Goal: Task Accomplishment & Management: Manage account settings

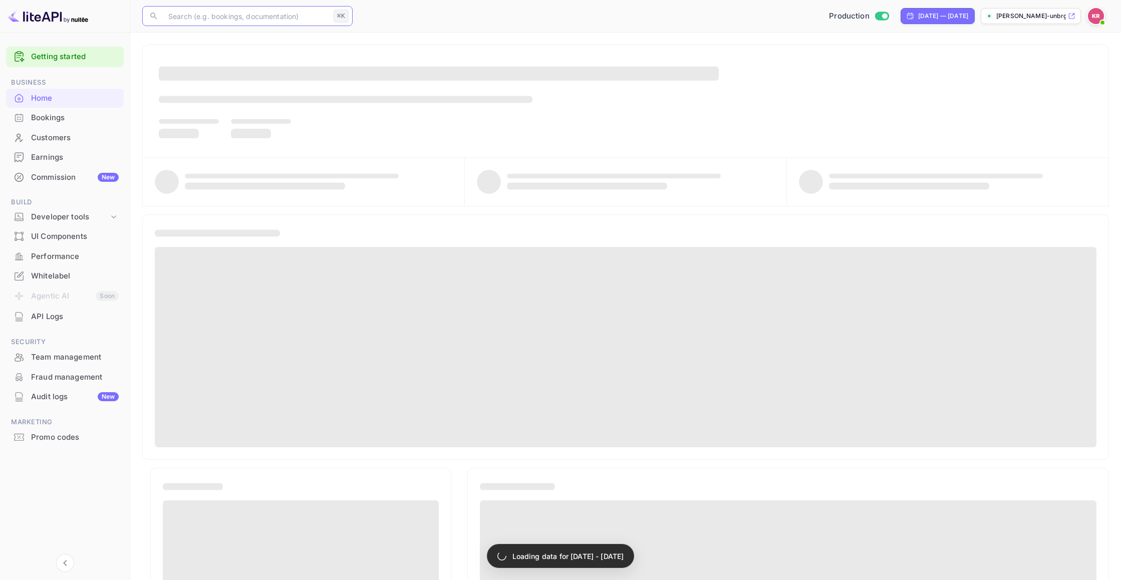
click at [179, 15] on input "text" at bounding box center [245, 16] width 167 height 20
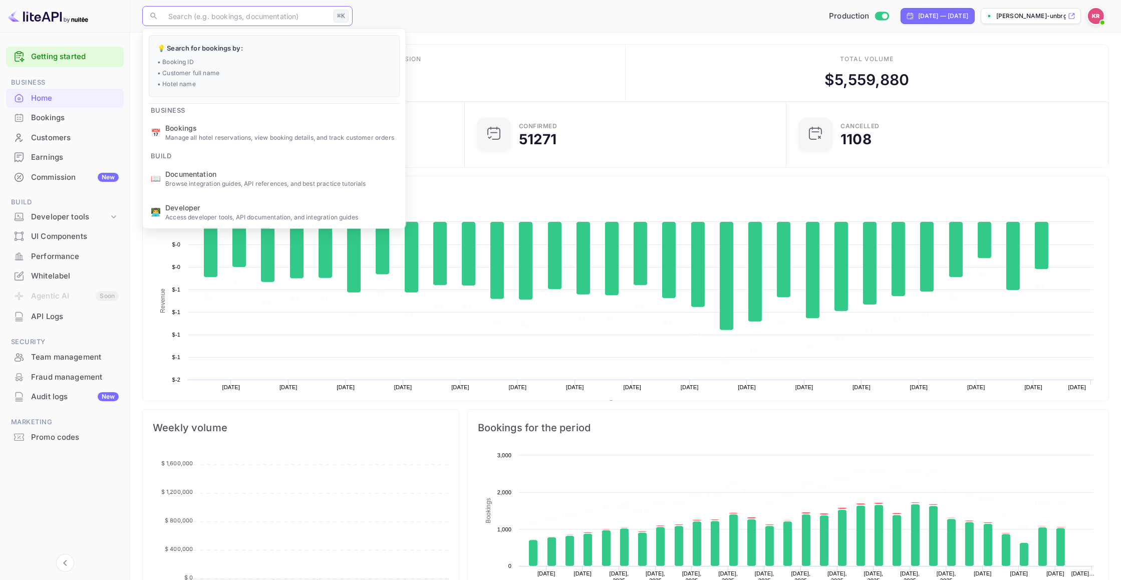
scroll to position [163, 316]
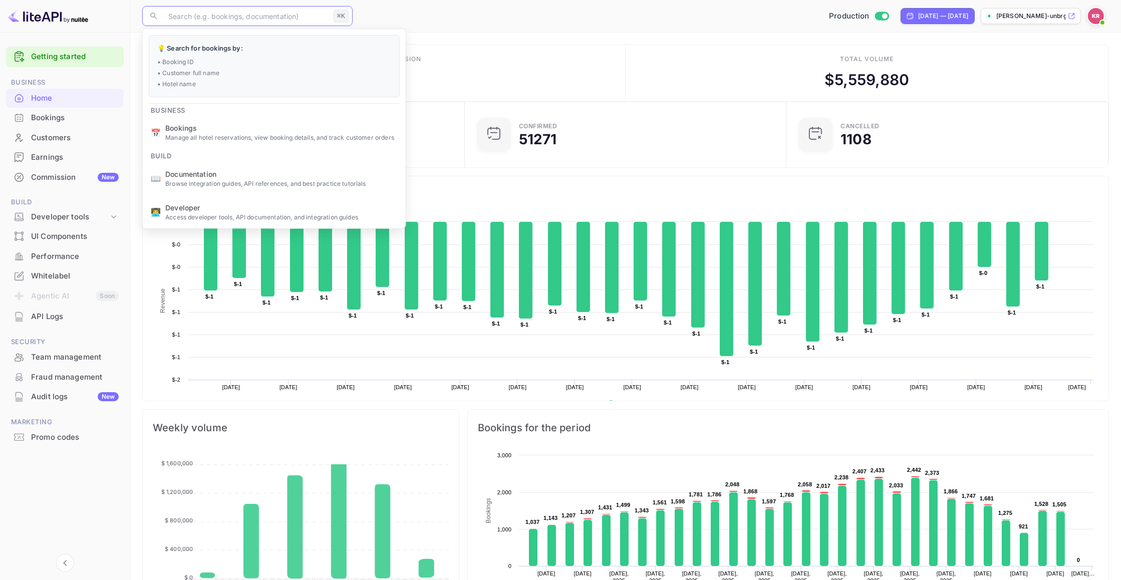
type input "BjraMNbpC"
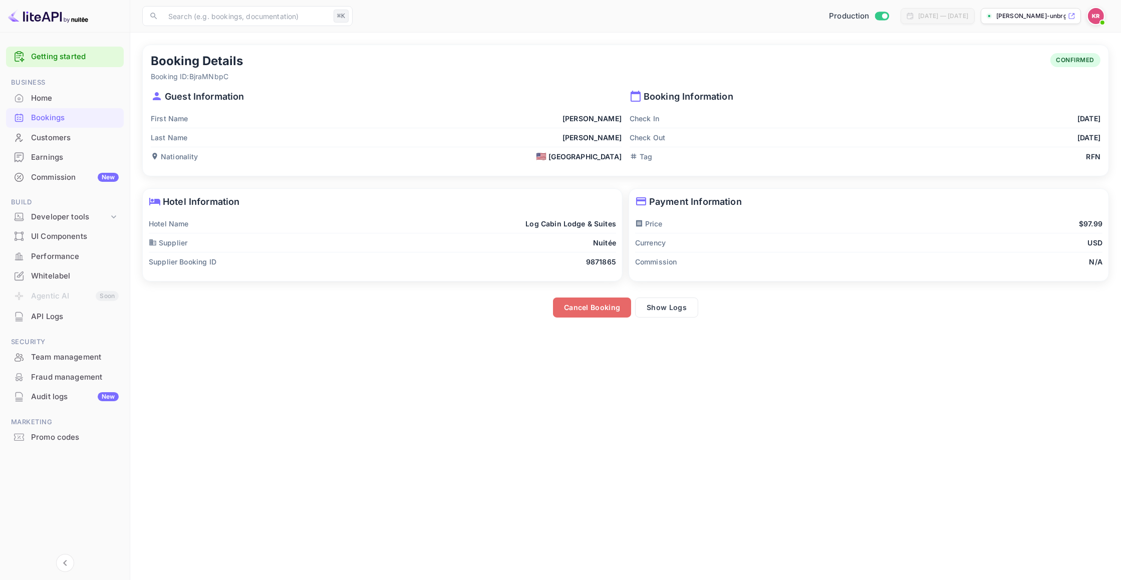
click at [592, 308] on button "Cancel Booking" at bounding box center [592, 307] width 78 height 20
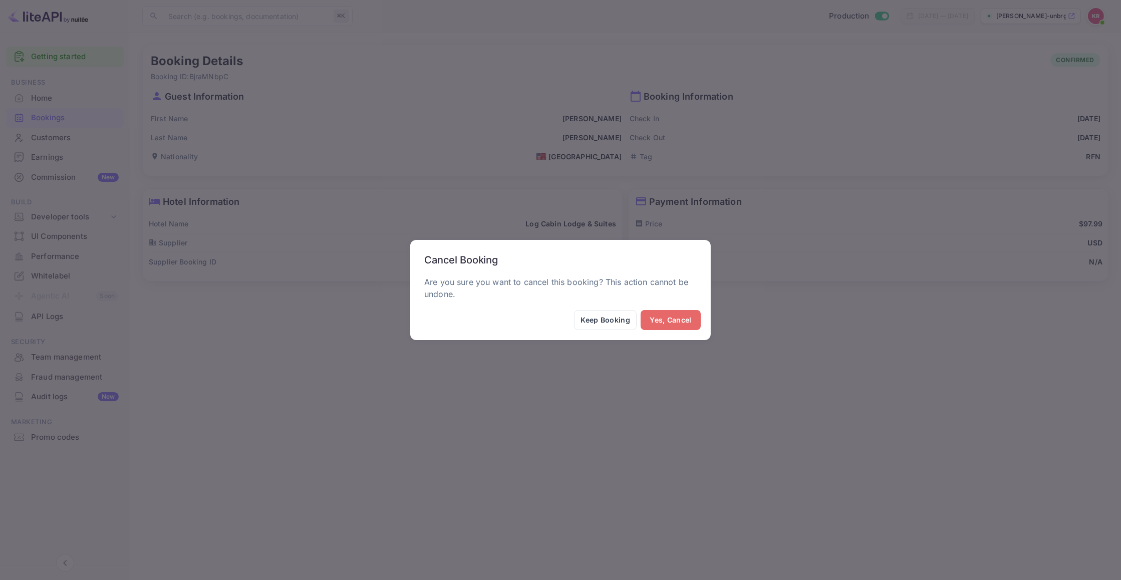
click at [671, 319] on button "Yes, Cancel" at bounding box center [671, 320] width 60 height 20
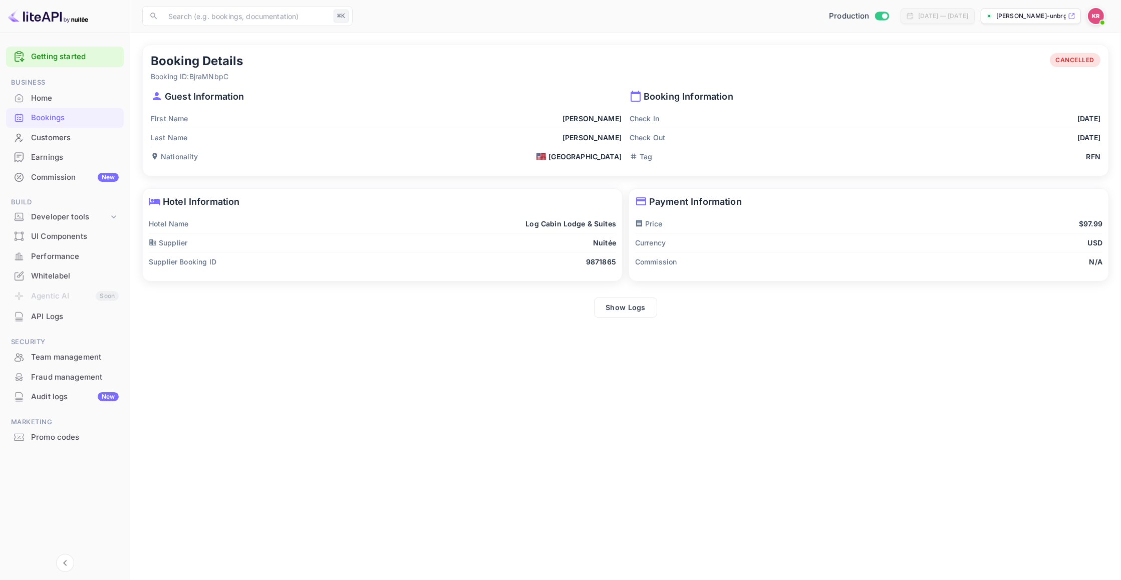
click at [44, 97] on div "Home" at bounding box center [75, 99] width 88 height 12
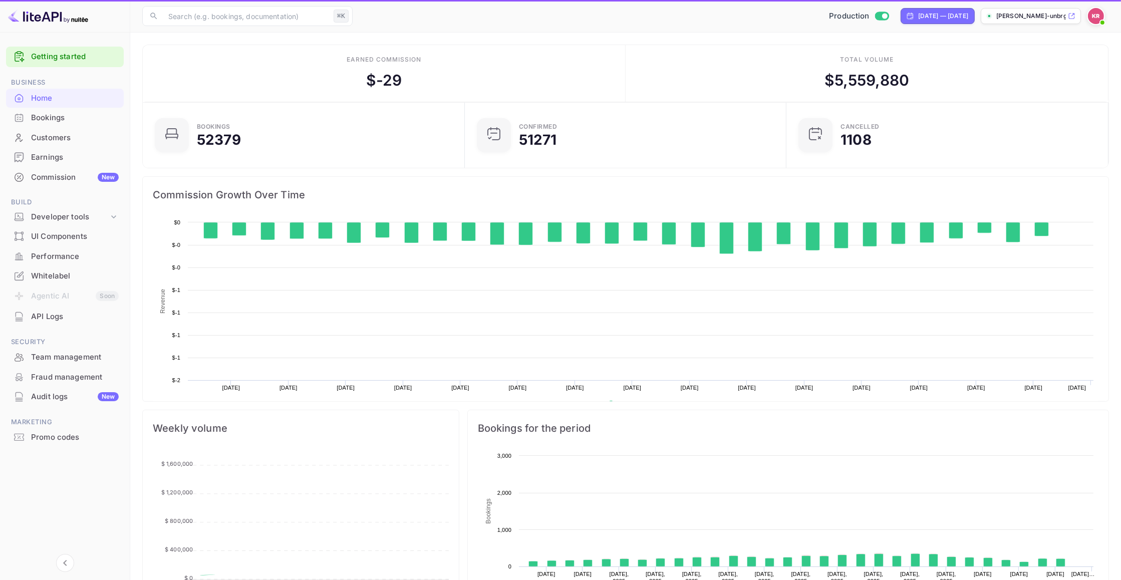
scroll to position [163, 316]
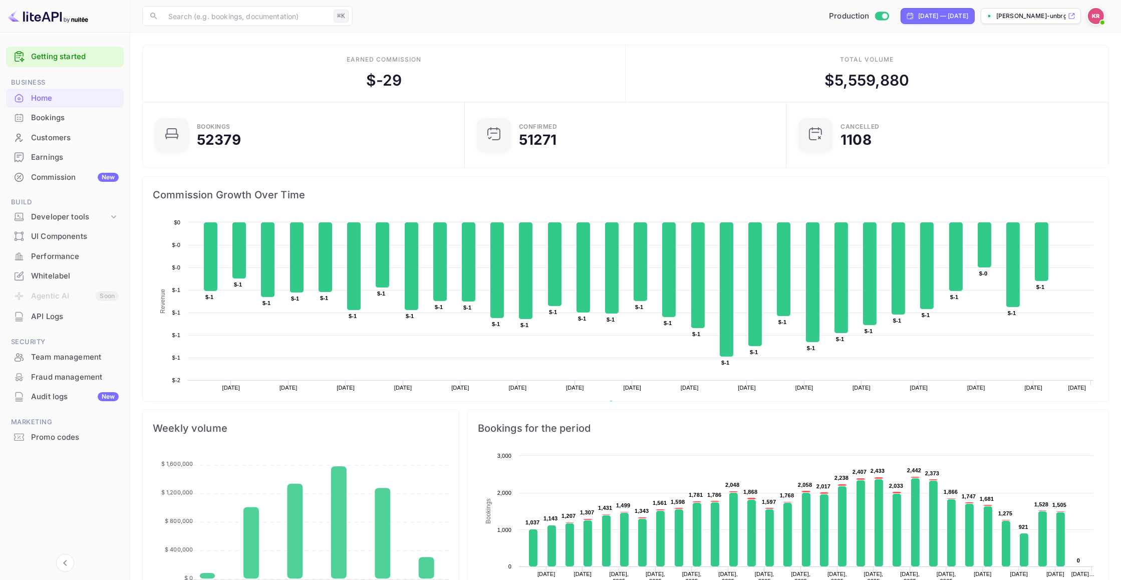
click at [42, 118] on div "Bookings" at bounding box center [75, 118] width 88 height 12
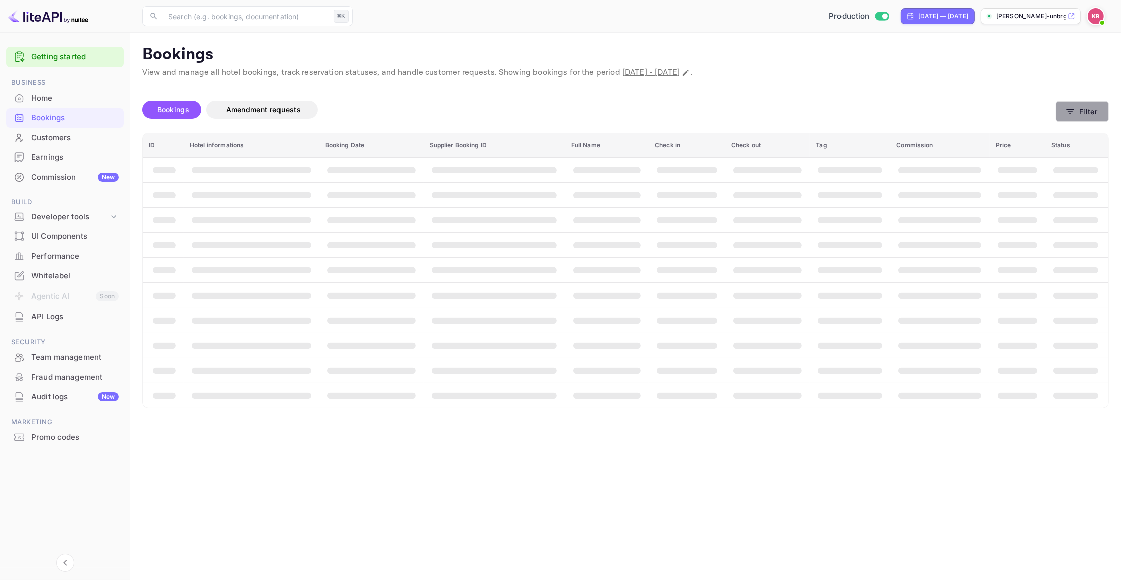
click at [1081, 114] on button "Filter" at bounding box center [1082, 111] width 53 height 21
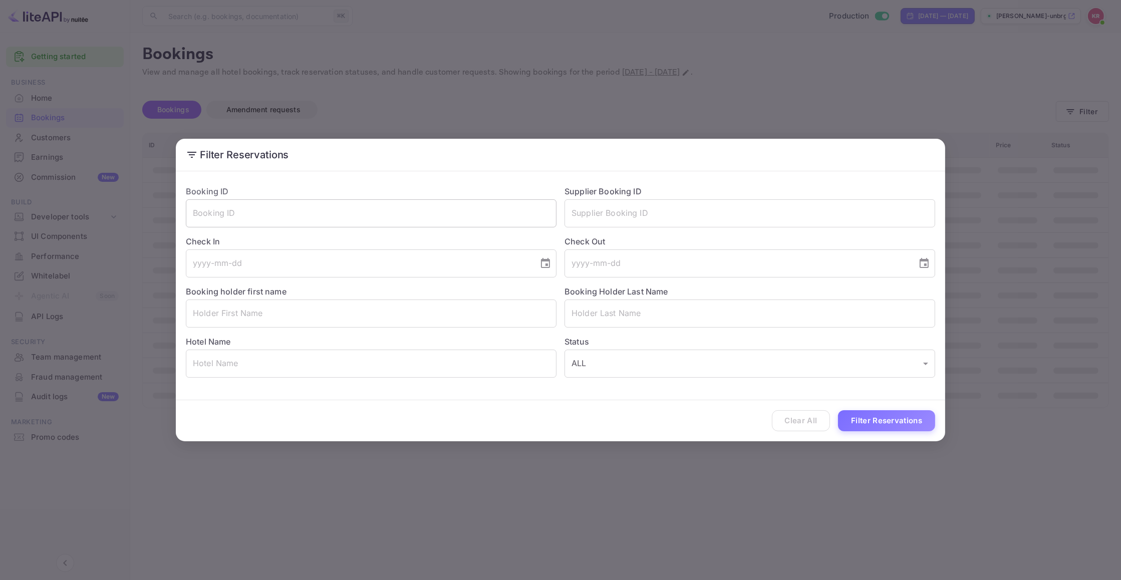
click at [198, 217] on input "text" at bounding box center [371, 213] width 371 height 28
paste input "BjraMNbpC"
click at [194, 213] on input "BjraMNbpC" at bounding box center [371, 213] width 371 height 28
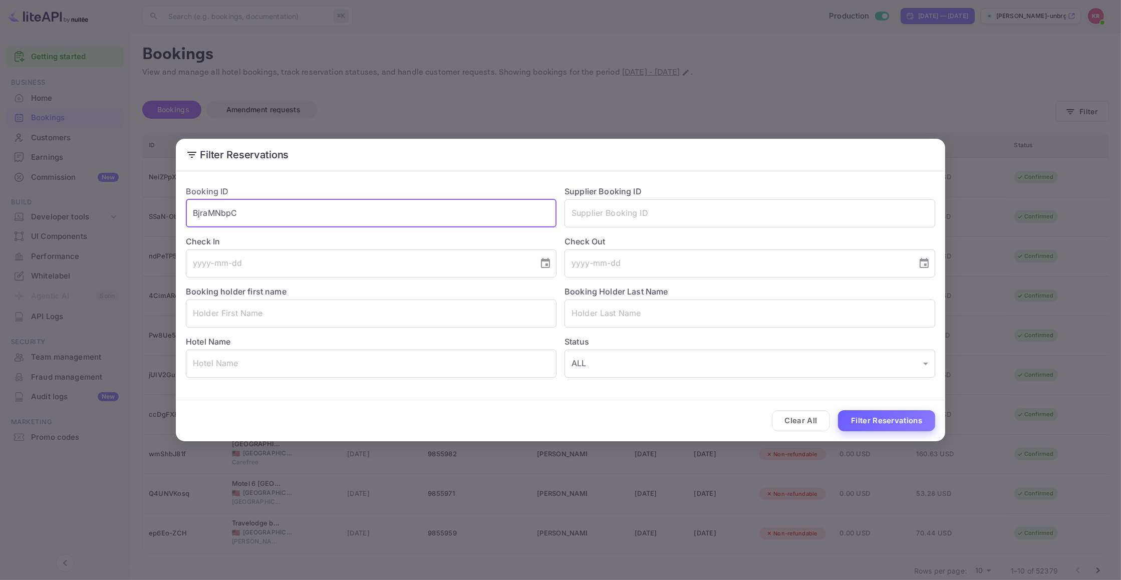
type input "BjraMNbpC"
click at [893, 422] on button "Filter Reservations" at bounding box center [886, 421] width 97 height 22
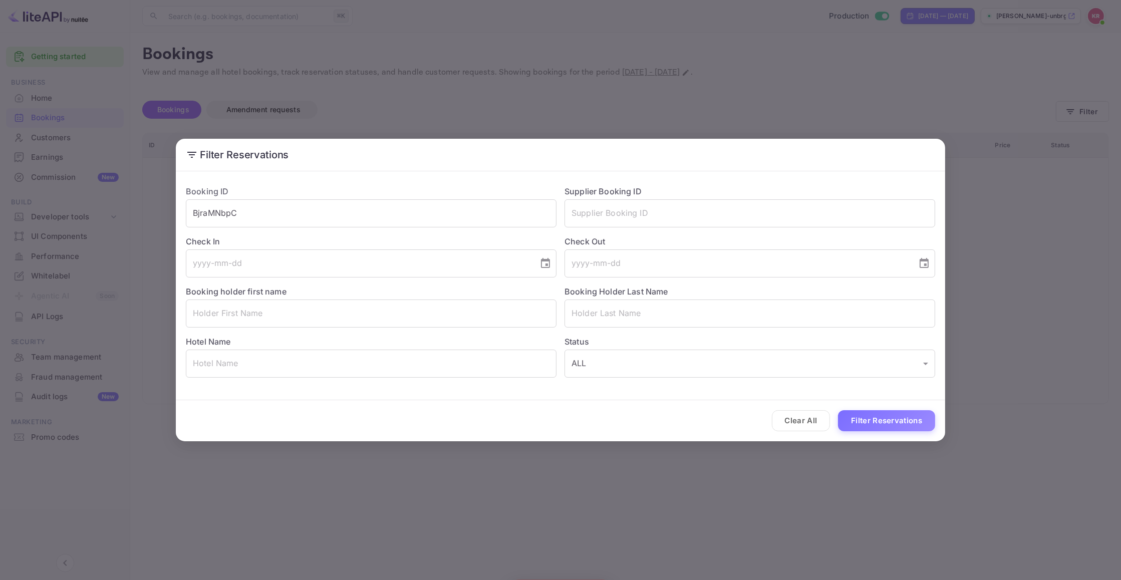
click at [412, 103] on div "Filter Reservations Booking ID BjraMNbpC ​ Supplier Booking ID ​ Check In ​ Che…" at bounding box center [560, 290] width 1121 height 580
